Goal: Task Accomplishment & Management: Use online tool/utility

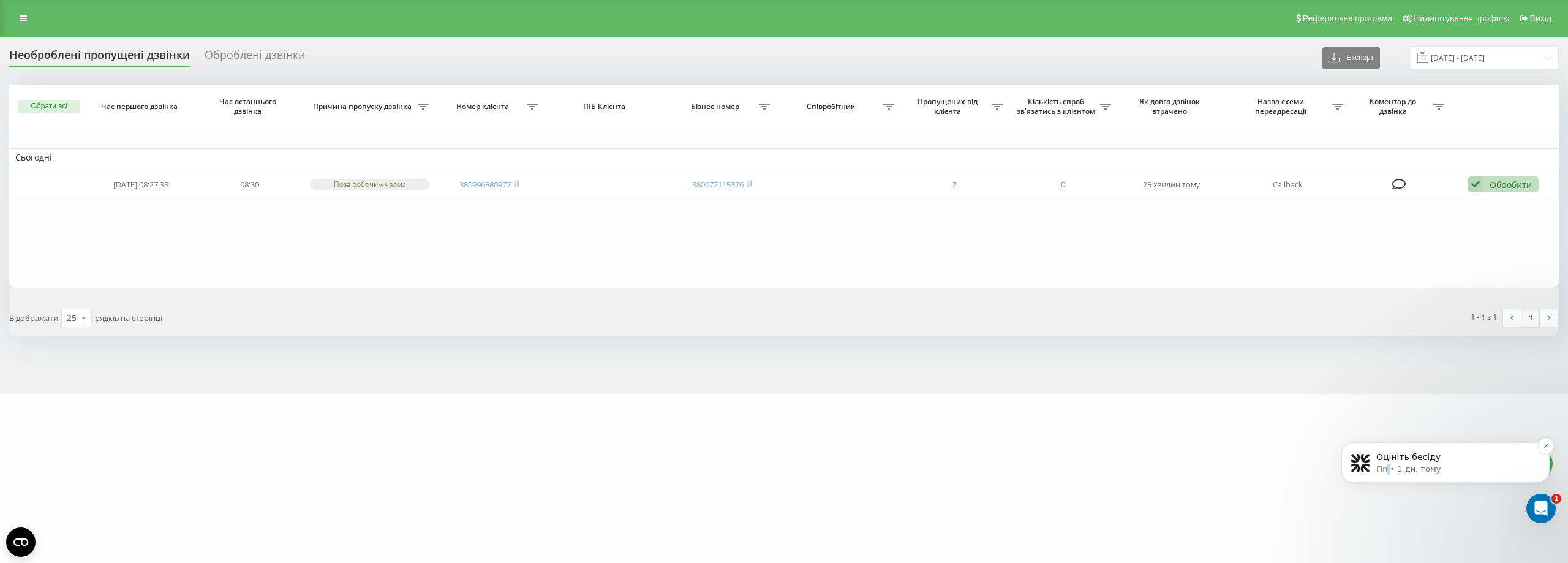
click at [1389, 466] on p "Fin • 1 дн. тому" at bounding box center [1455, 469] width 158 height 11
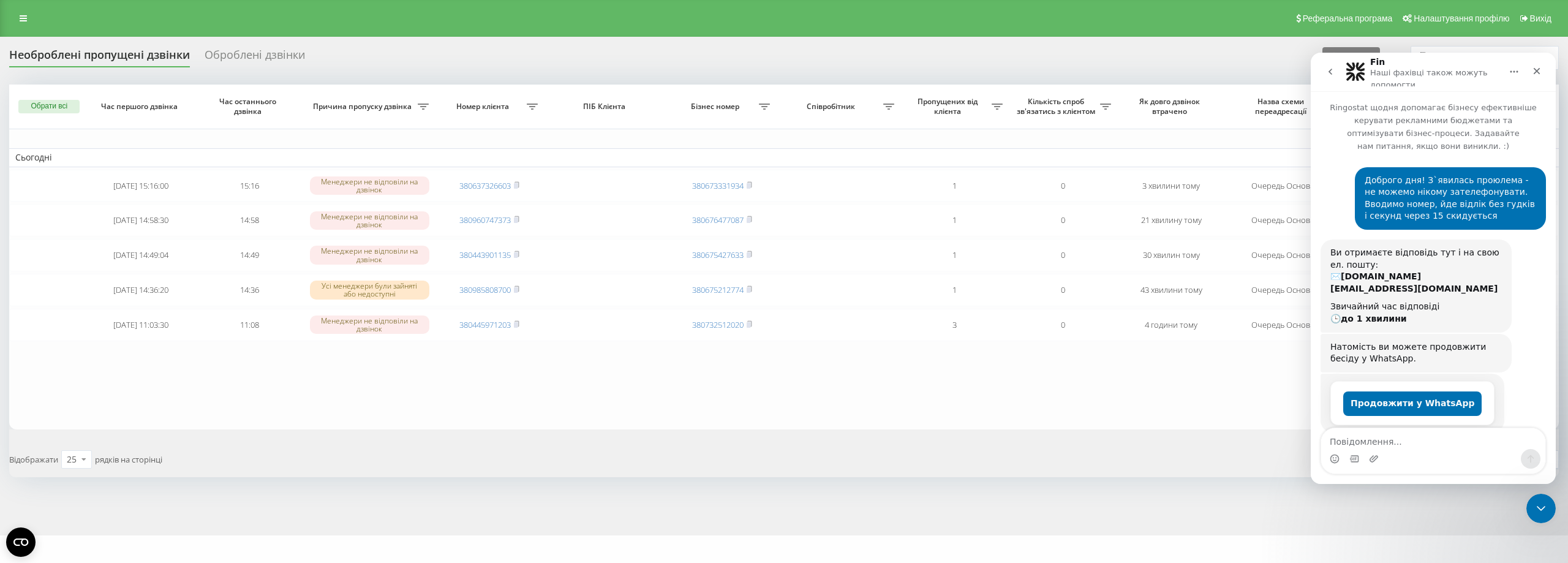
scroll to position [628, 0]
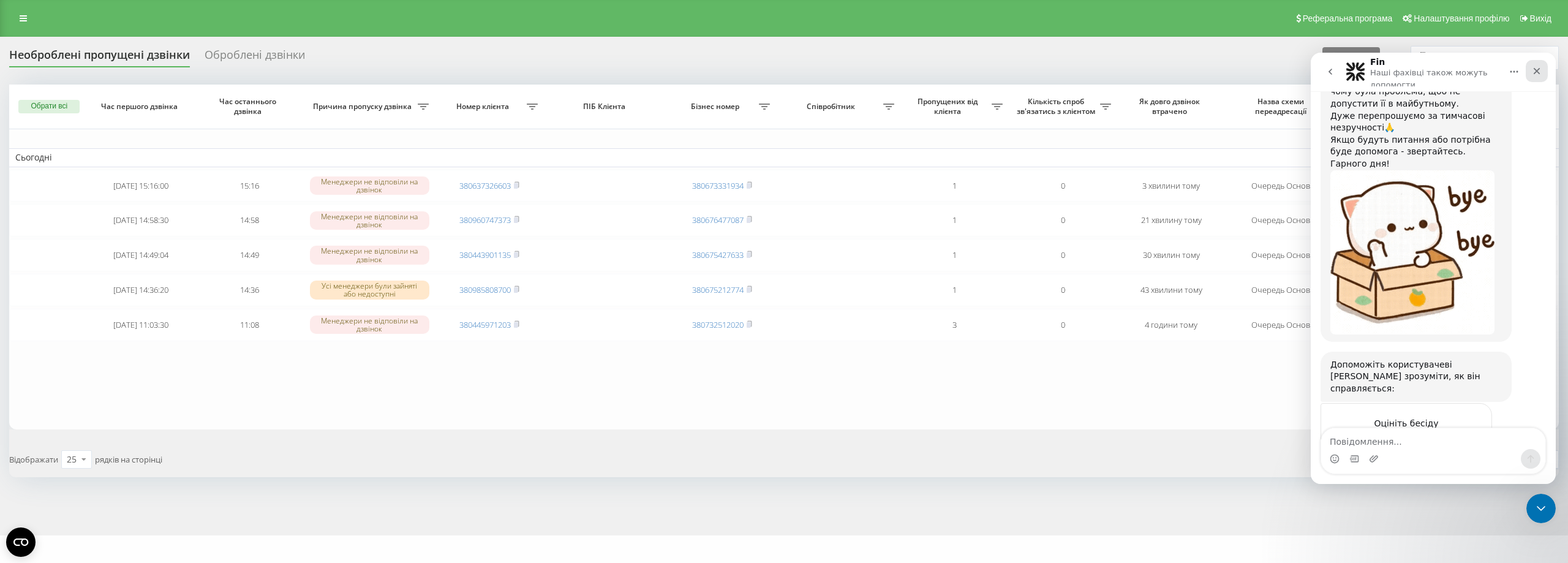
click at [1541, 70] on icon "Закрити" at bounding box center [1536, 70] width 9 height 9
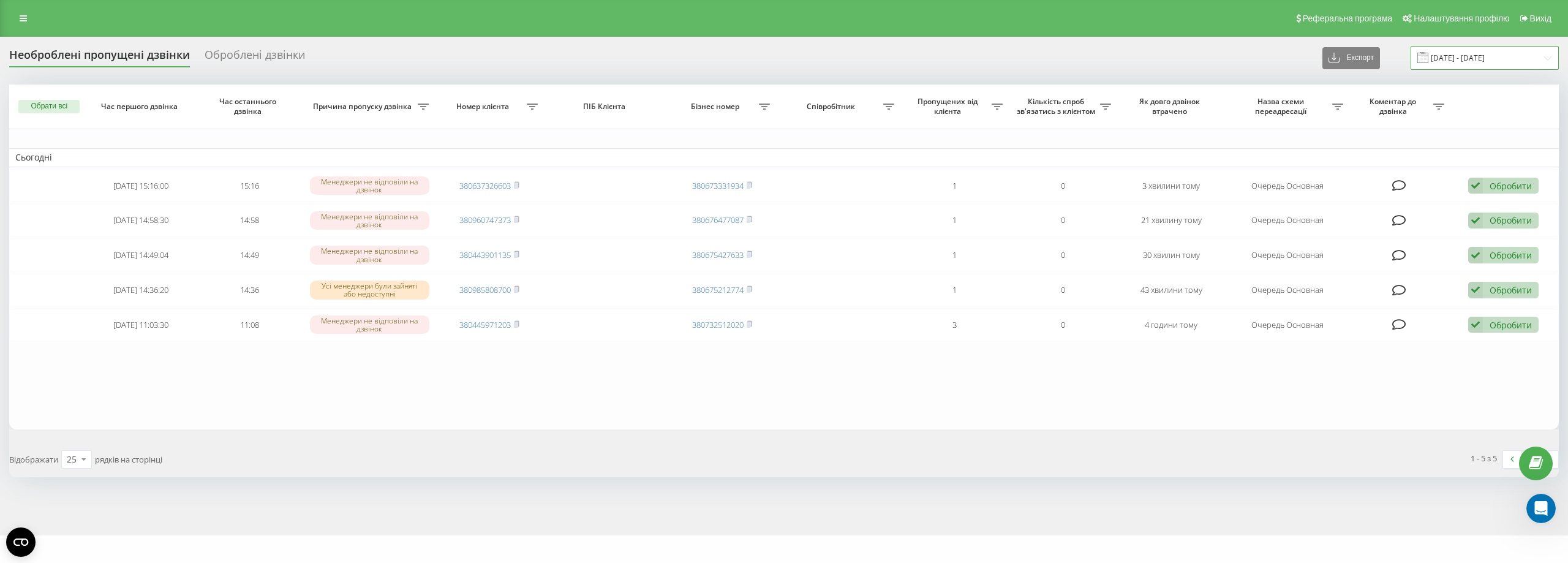
click at [1468, 55] on input "[DATE] - [DATE]" at bounding box center [1484, 58] width 148 height 24
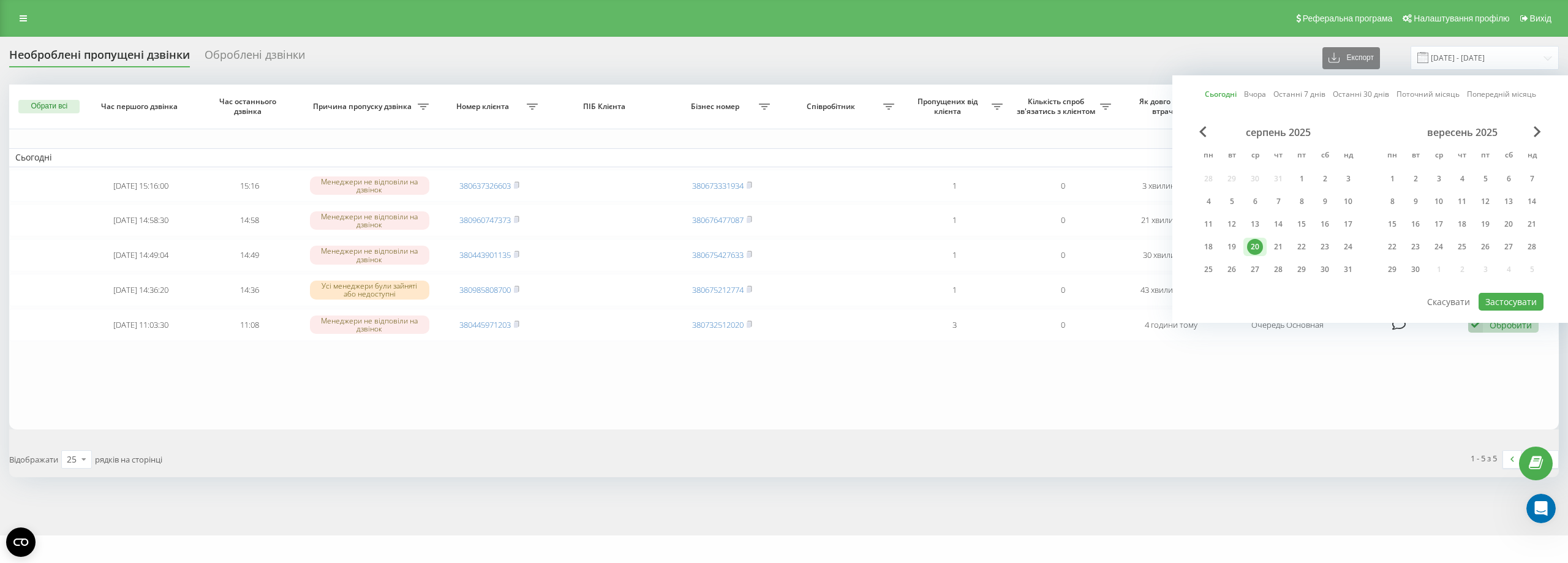
click at [1205, 97] on div "Сьогодні Вчора Останні 7 днів Останні 30 днів Поточний місяць Попередній місяць…" at bounding box center [1370, 199] width 396 height 247
click at [1209, 96] on link "Сьогодні" at bounding box center [1220, 94] width 32 height 12
drag, startPoint x: 1523, startPoint y: 306, endPoint x: 1500, endPoint y: 310, distance: 23.3
click at [1523, 306] on button "Застосувати" at bounding box center [1511, 301] width 65 height 18
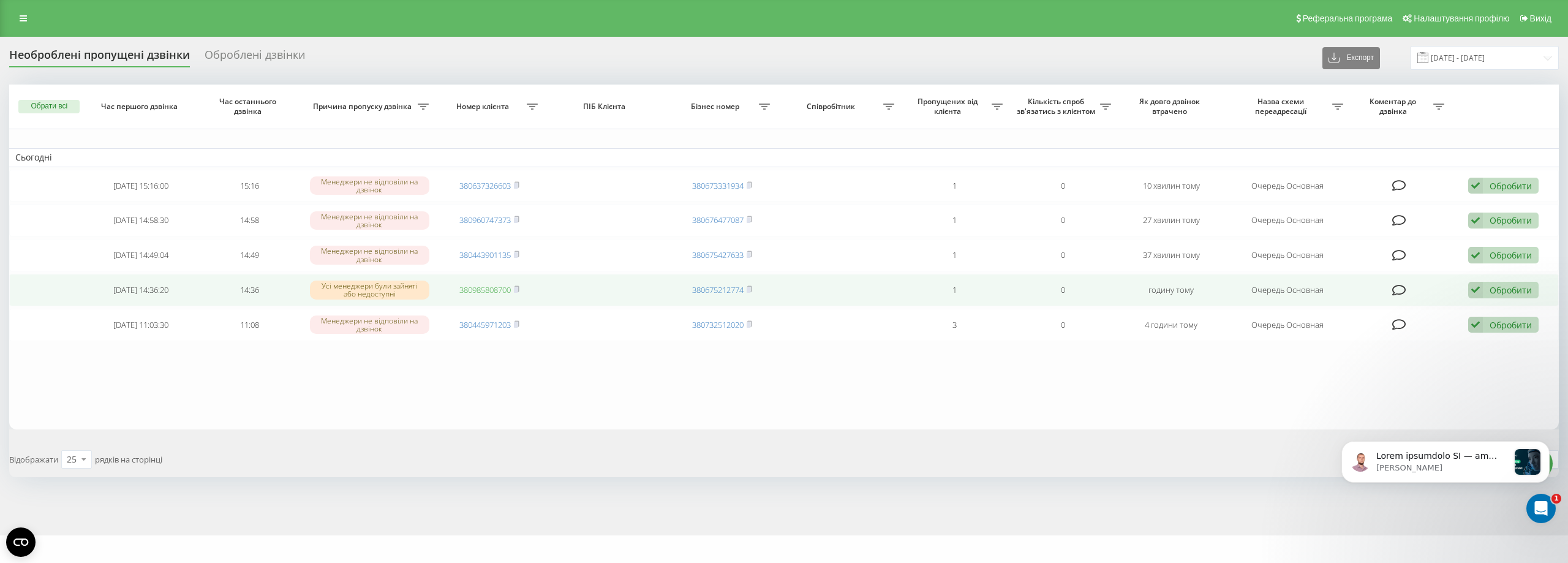
click at [504, 292] on link "380985808700" at bounding box center [485, 289] width 51 height 11
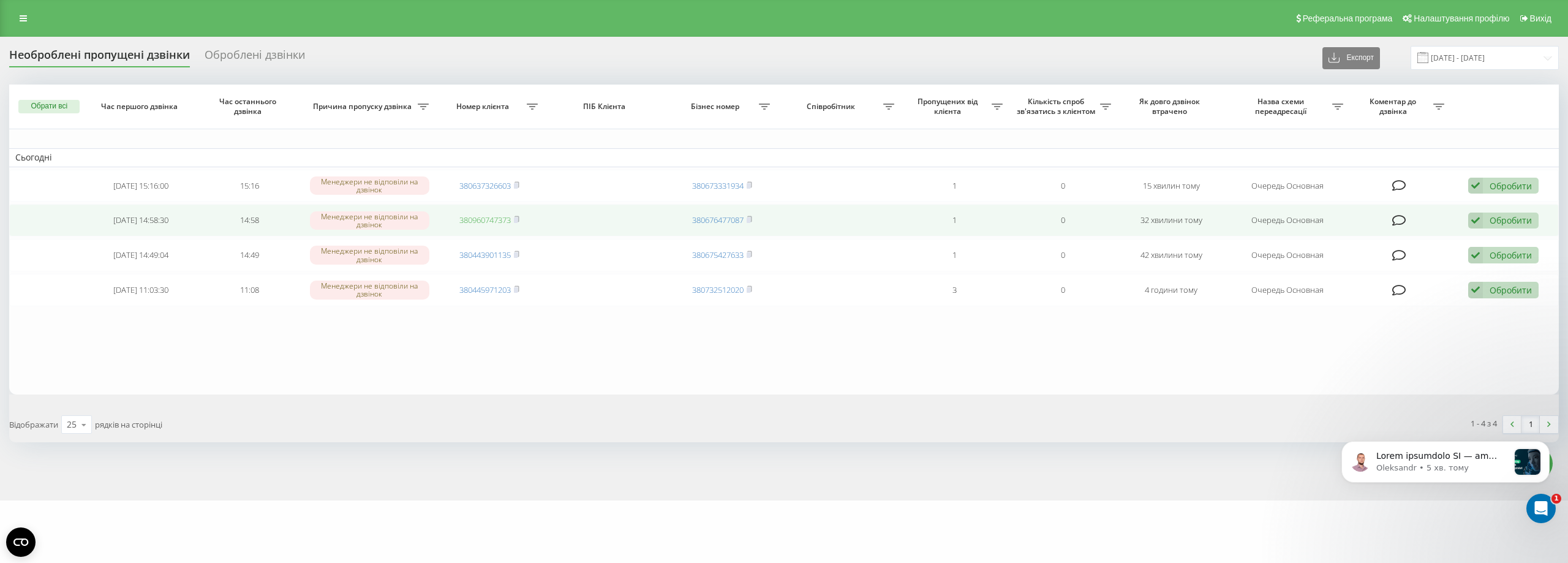
click at [486, 215] on link "380960747373" at bounding box center [485, 220] width 51 height 11
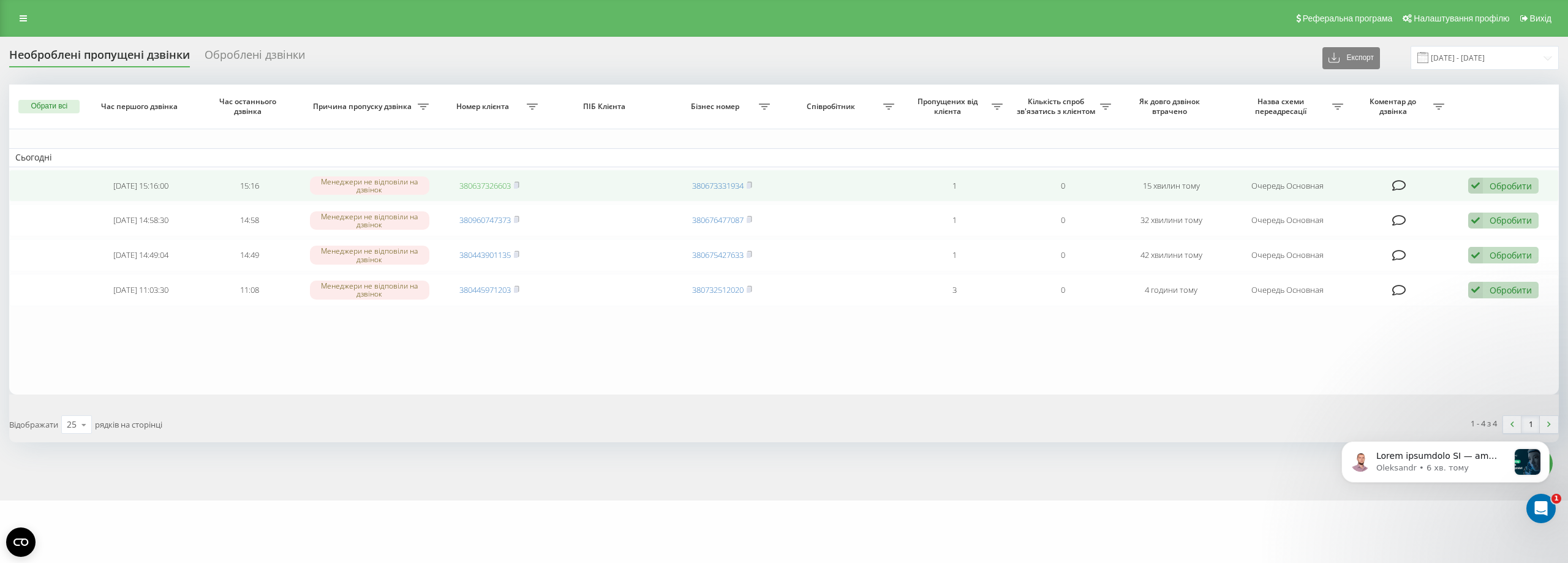
click at [478, 185] on link "380637326603" at bounding box center [485, 185] width 51 height 11
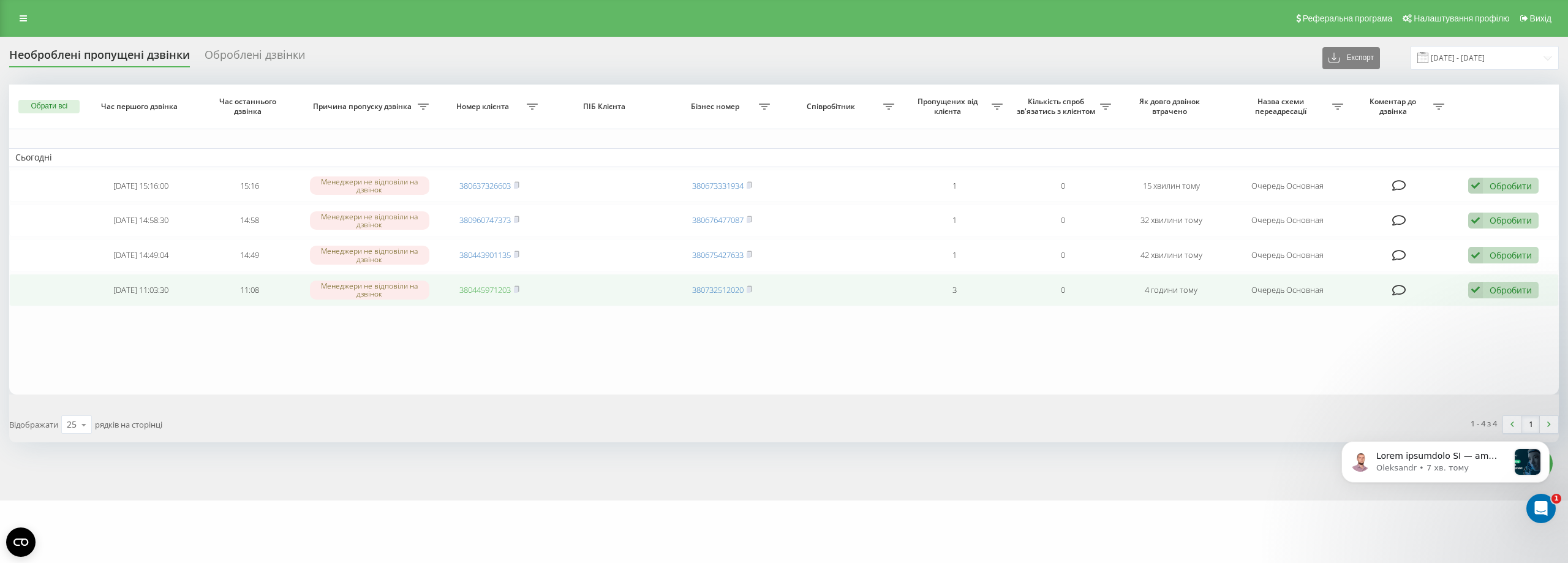
click at [491, 287] on link "380445971203" at bounding box center [485, 289] width 51 height 11
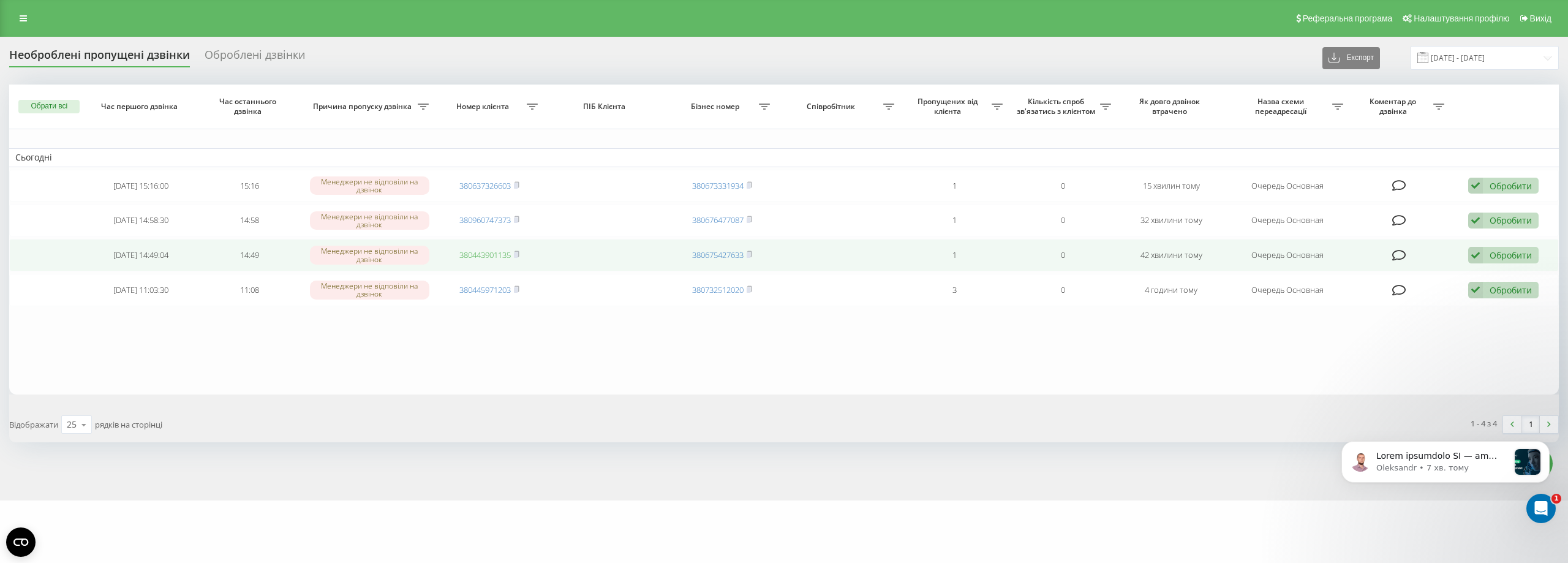
click at [475, 258] on link "380443901135" at bounding box center [485, 254] width 51 height 11
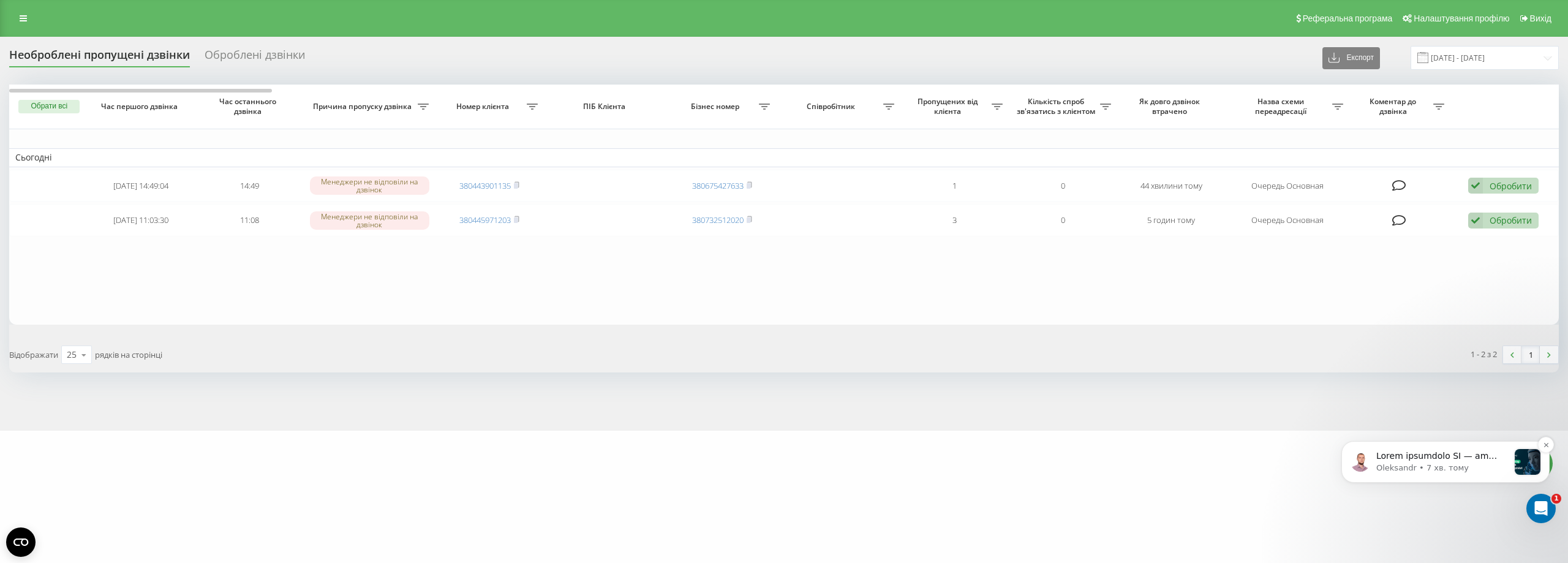
click at [585, 466] on p "Oleksandr • 7 хв. тому" at bounding box center [1442, 468] width 132 height 11
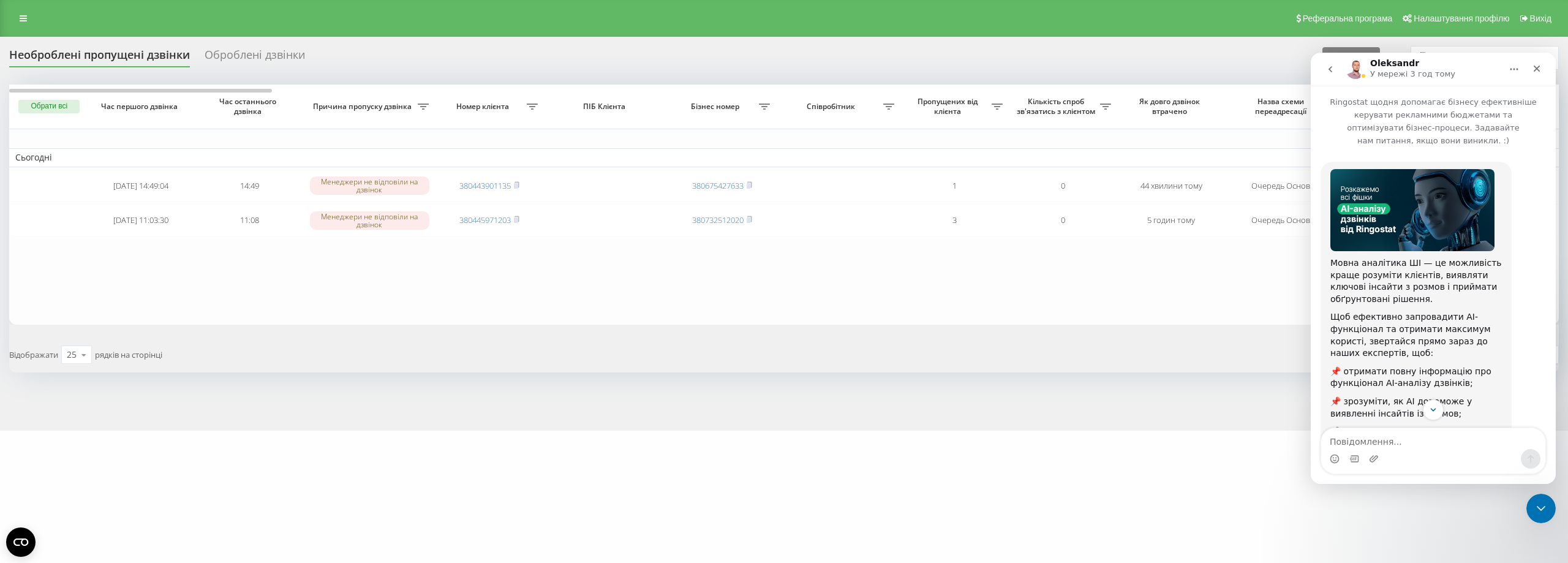
click at [585, 63] on button "go back" at bounding box center [1329, 69] width 23 height 23
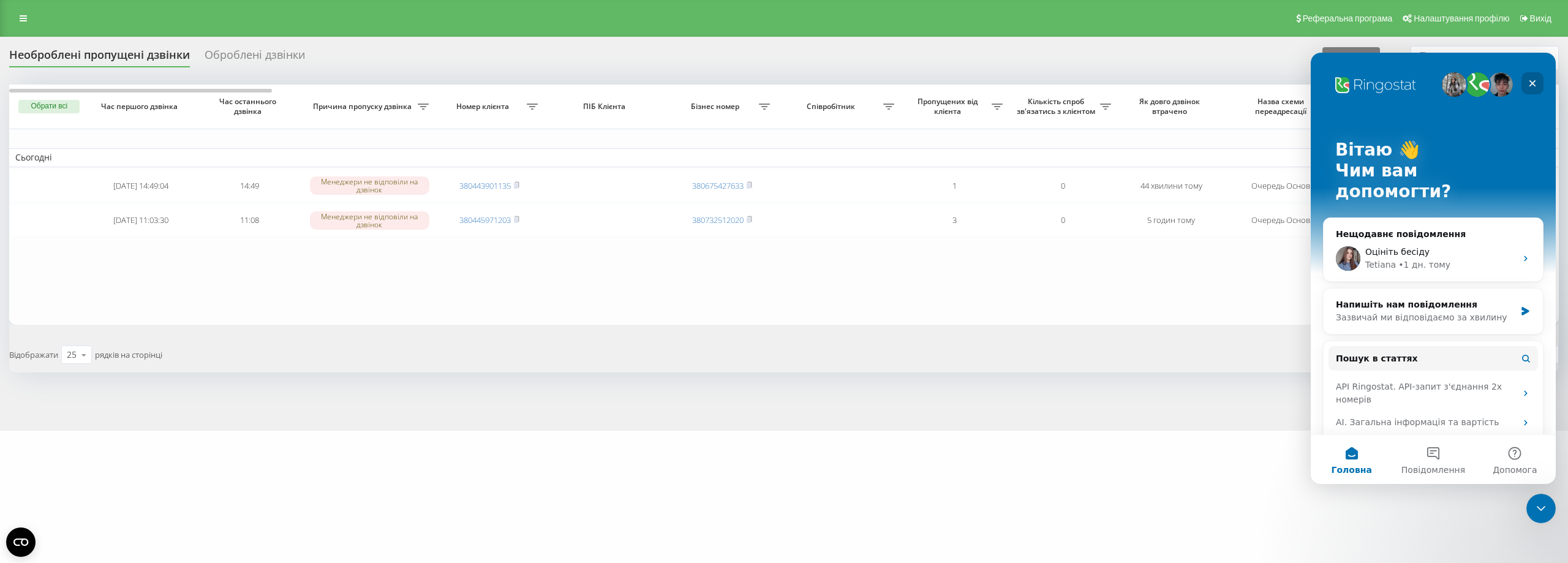
click at [585, 82] on div "Закрити" at bounding box center [1533, 83] width 22 height 22
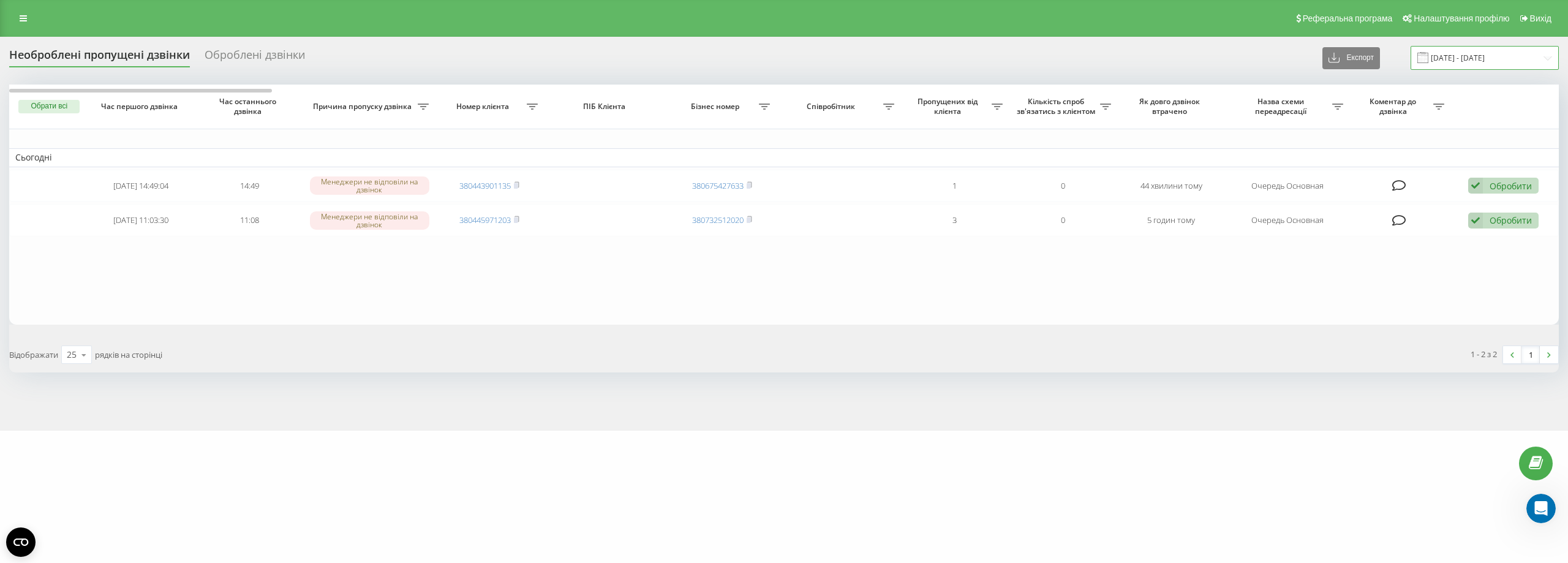
click at [585, 57] on input "[DATE] - [DATE]" at bounding box center [1484, 58] width 148 height 24
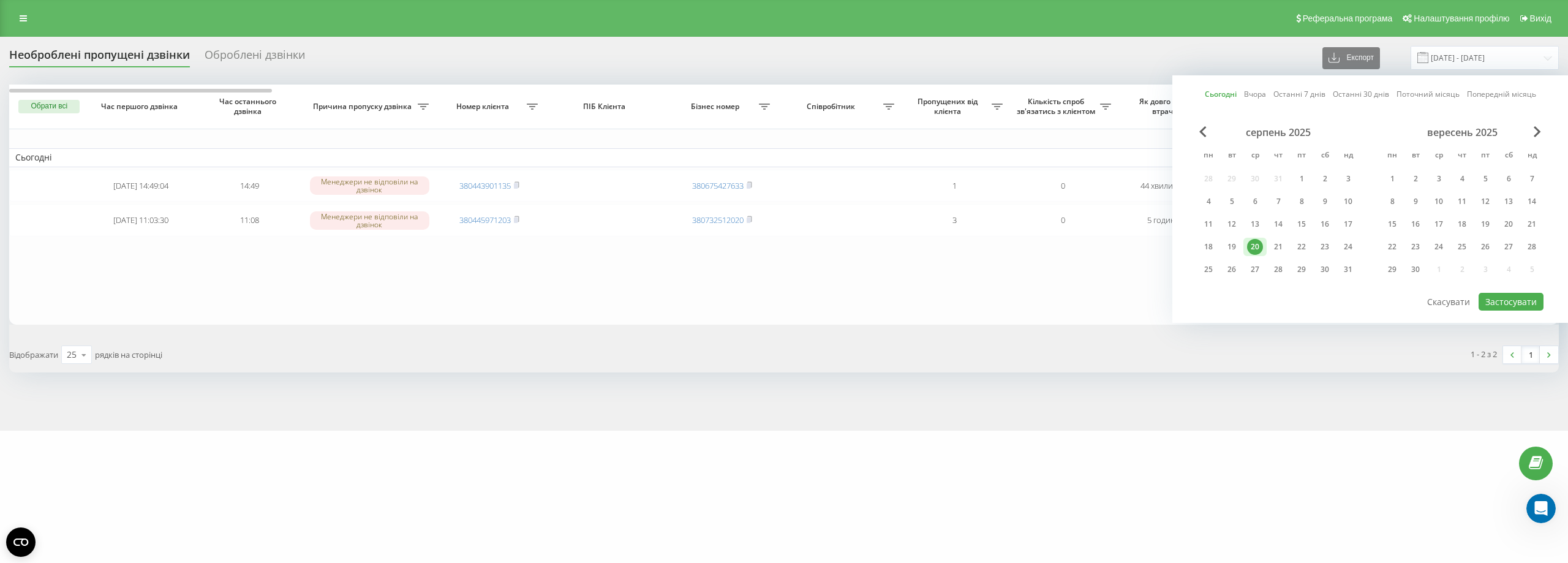
drag, startPoint x: 1226, startPoint y: 94, endPoint x: 1567, endPoint y: 275, distance: 386.1
click at [585, 95] on link "Сьогодні" at bounding box center [1220, 94] width 32 height 12
click at [585, 299] on button "Застосувати" at bounding box center [1511, 301] width 65 height 18
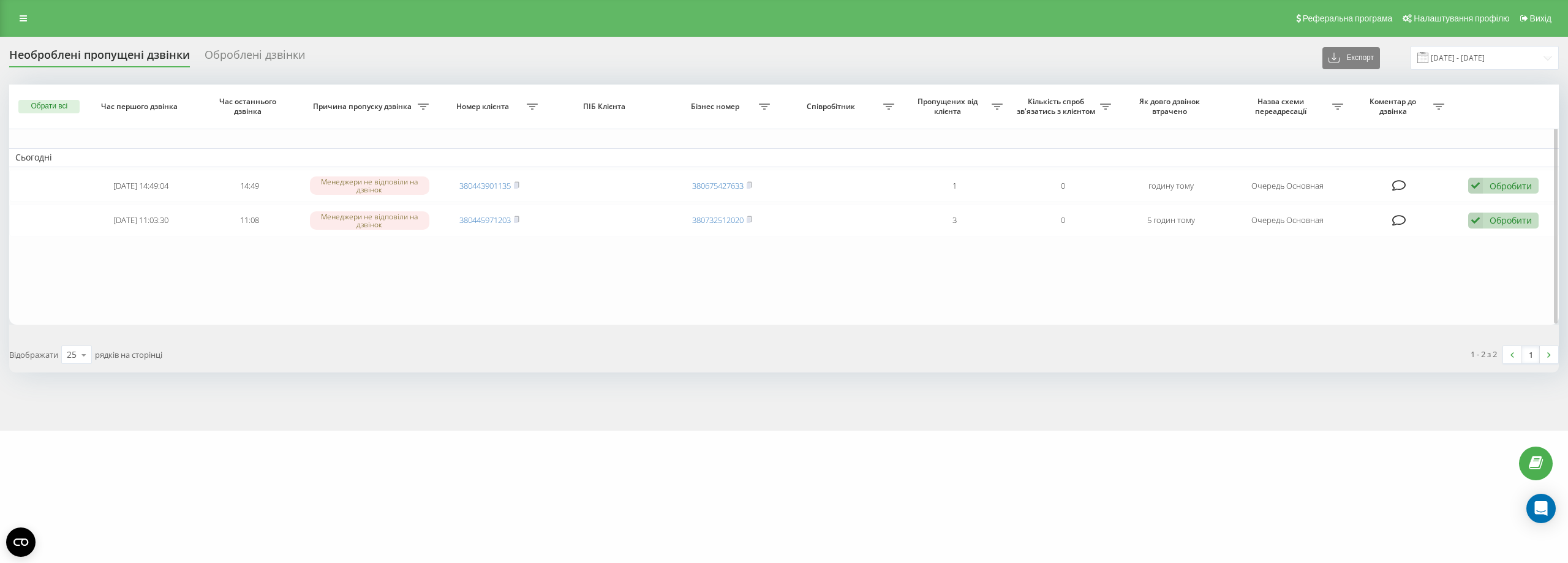
click at [904, 319] on table "Сьогодні [DATE] 14:49:04 14:49 Менеджери не відповіли на дзвінок 380443901135 3…" at bounding box center [784, 204] width 1549 height 240
click at [33, 104] on button "Обрати всі" at bounding box center [48, 106] width 61 height 14
click at [110, 130] on div "Позначити обране обробленим" at bounding box center [149, 128] width 134 height 12
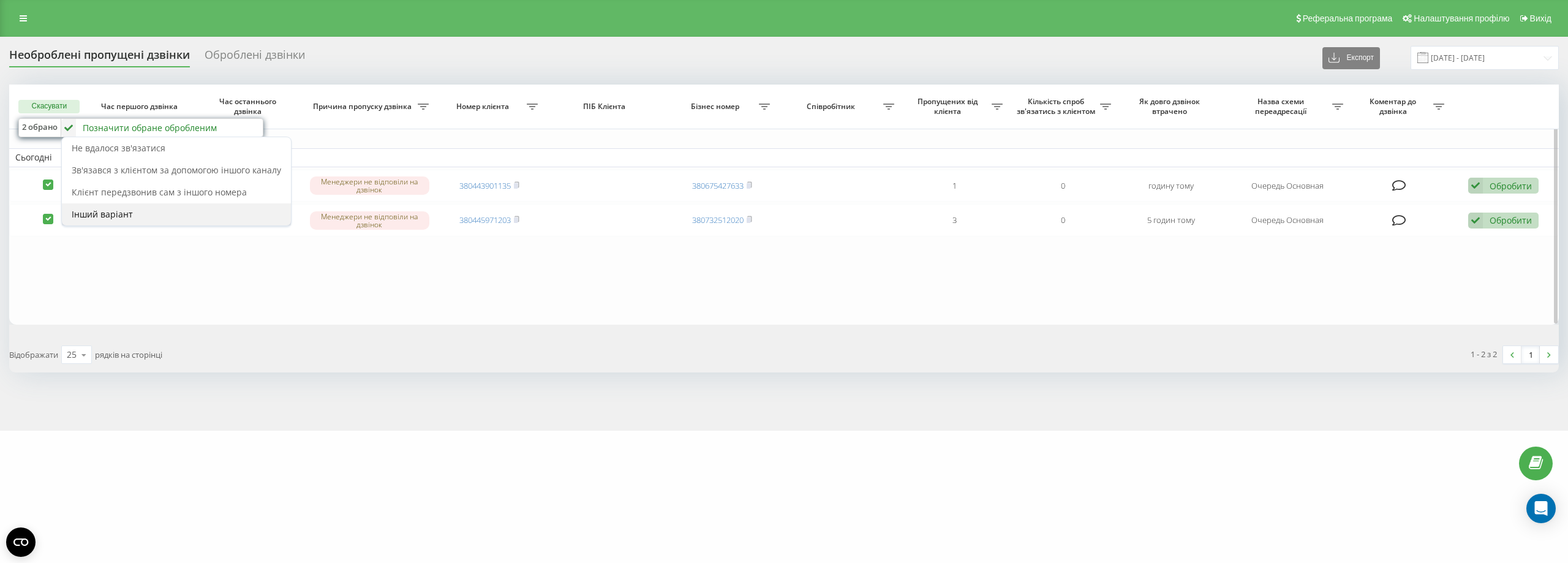
click at [163, 211] on div "Інший варіант" at bounding box center [176, 215] width 229 height 22
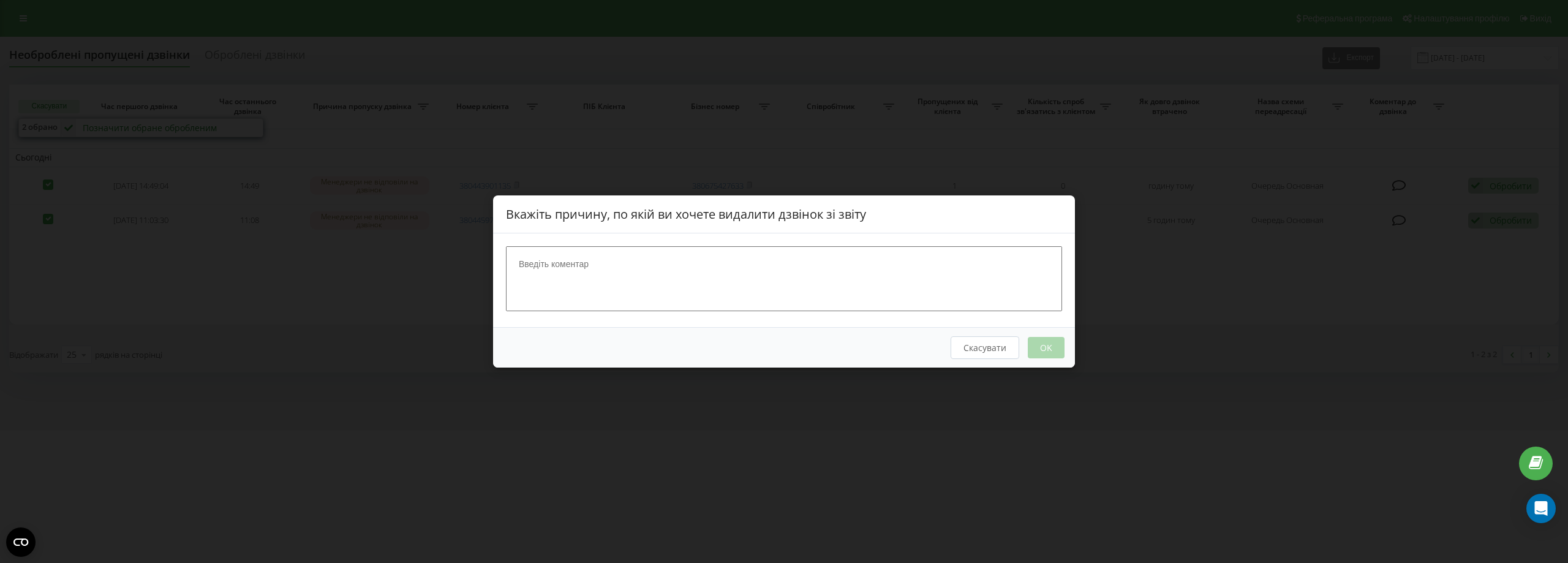
click at [540, 285] on textarea at bounding box center [784, 279] width 556 height 65
type textarea "страхові вусо та універсальна"
click at [1056, 349] on button "OK" at bounding box center [1045, 347] width 37 height 21
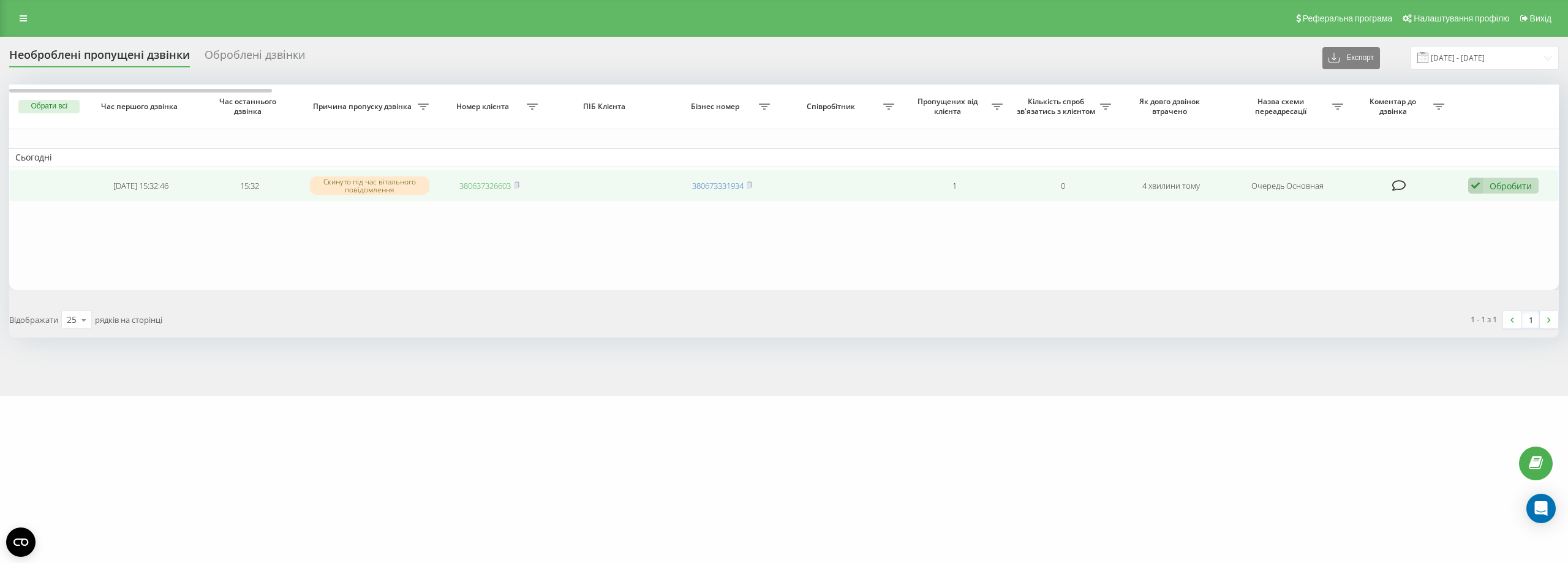
click at [484, 183] on link "380637326603" at bounding box center [485, 185] width 51 height 11
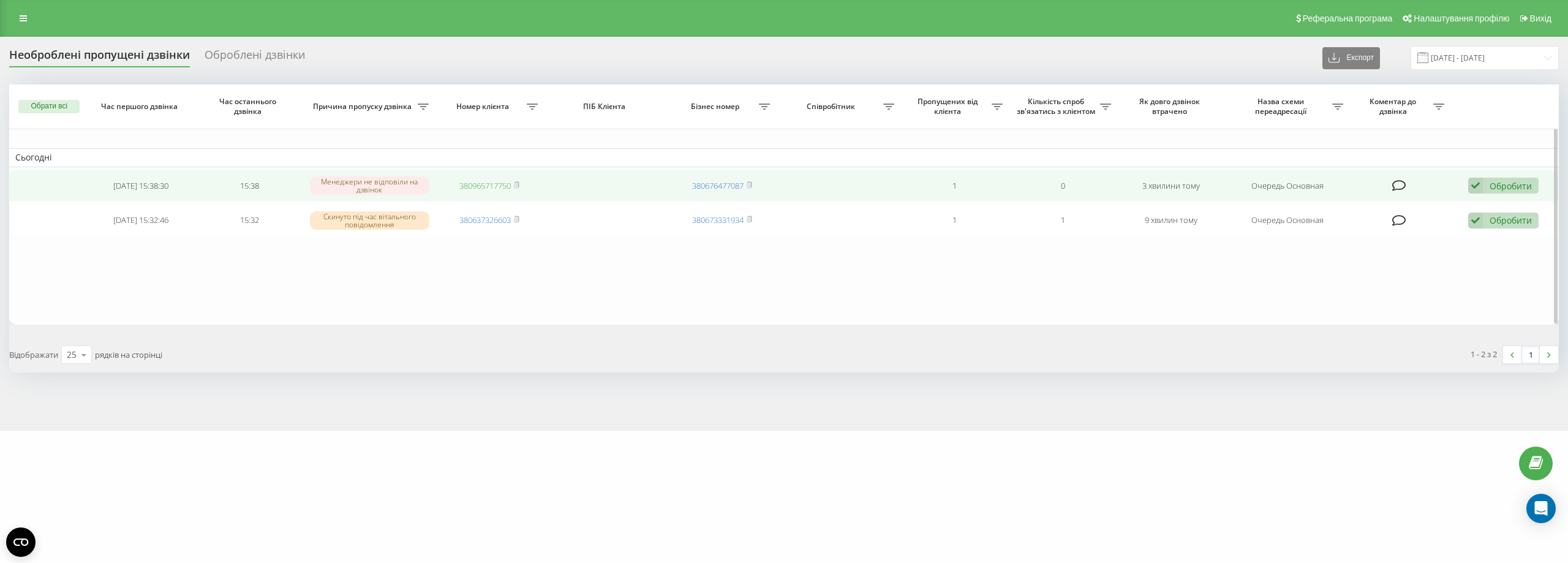
click at [492, 185] on link "380965717750" at bounding box center [485, 185] width 51 height 11
click at [486, 191] on link "380965717750" at bounding box center [485, 185] width 51 height 11
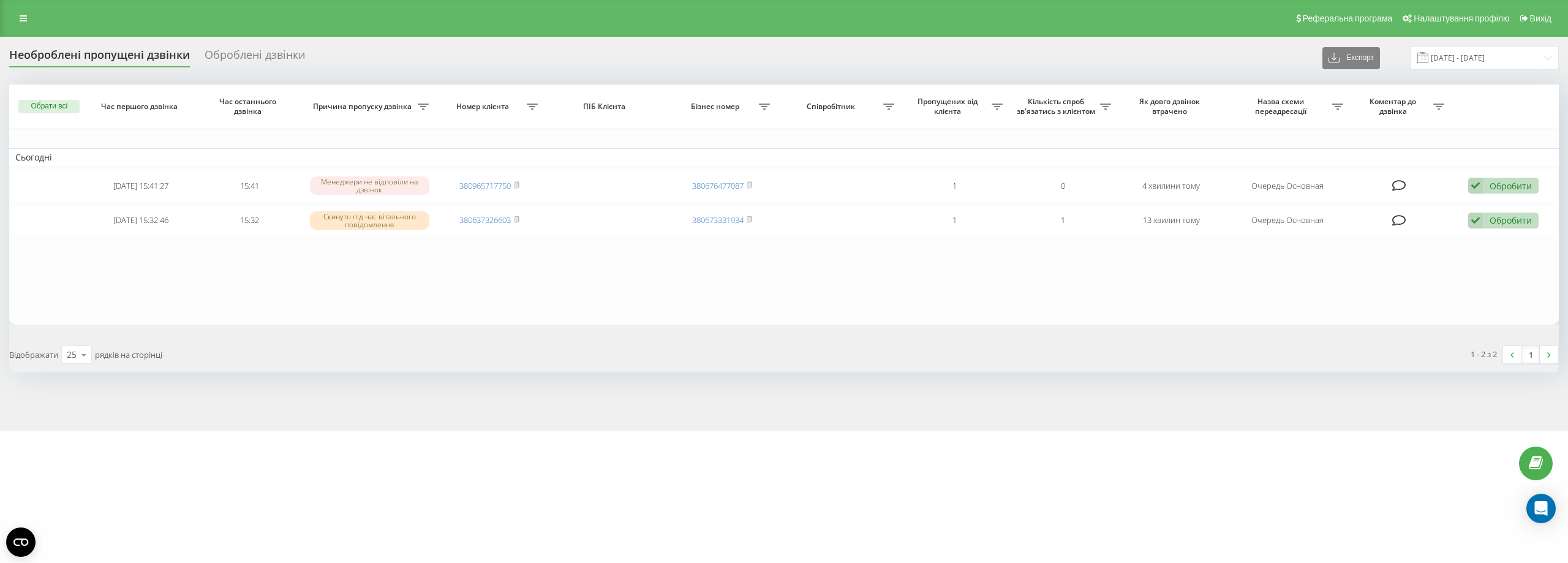
click at [683, 345] on div "Відображати 25 10 25 50 100 рядків на сторінці" at bounding box center [392, 354] width 784 height 35
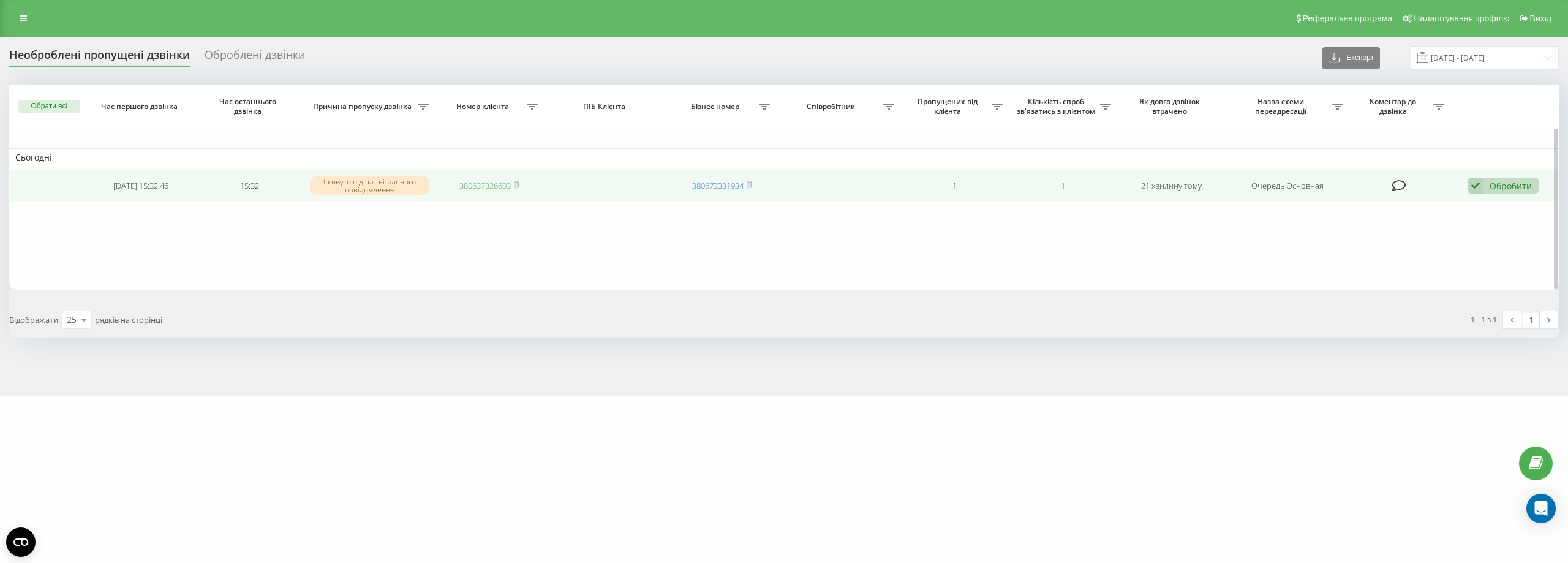
click at [484, 185] on link "380637326603" at bounding box center [485, 185] width 51 height 11
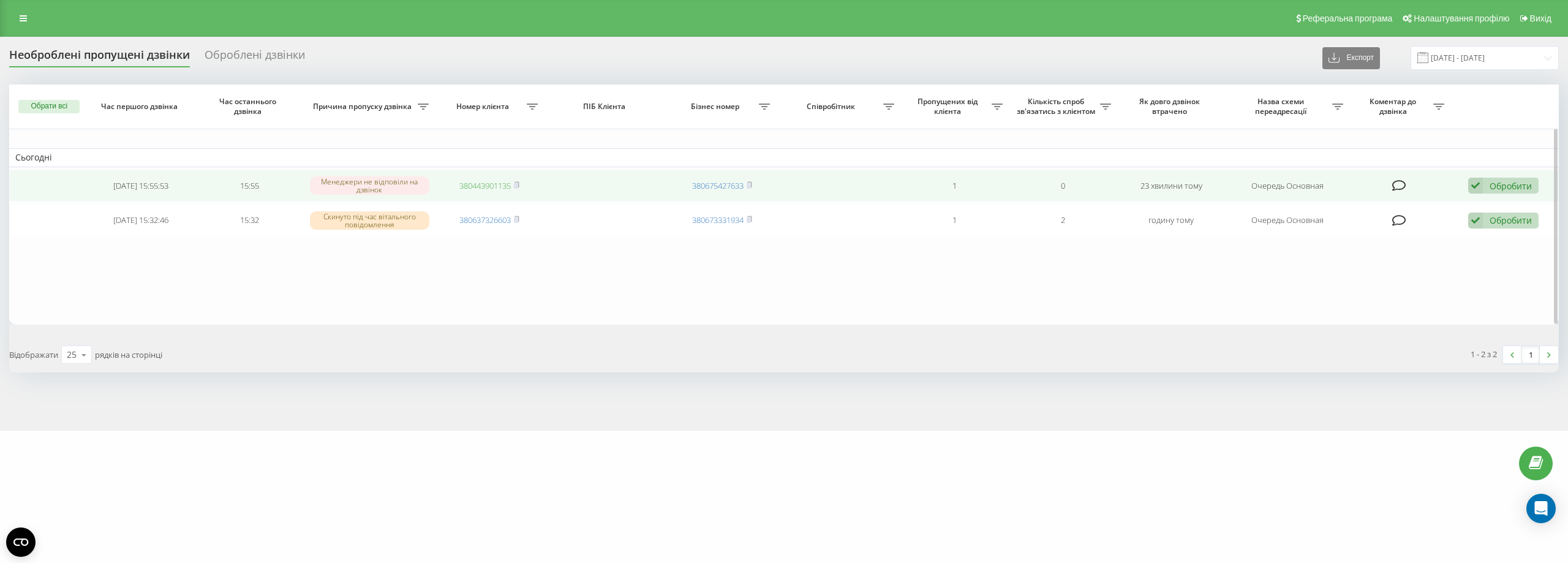
click at [503, 185] on link "380443901135" at bounding box center [485, 185] width 51 height 11
